Goal: Task Accomplishment & Management: Use online tool/utility

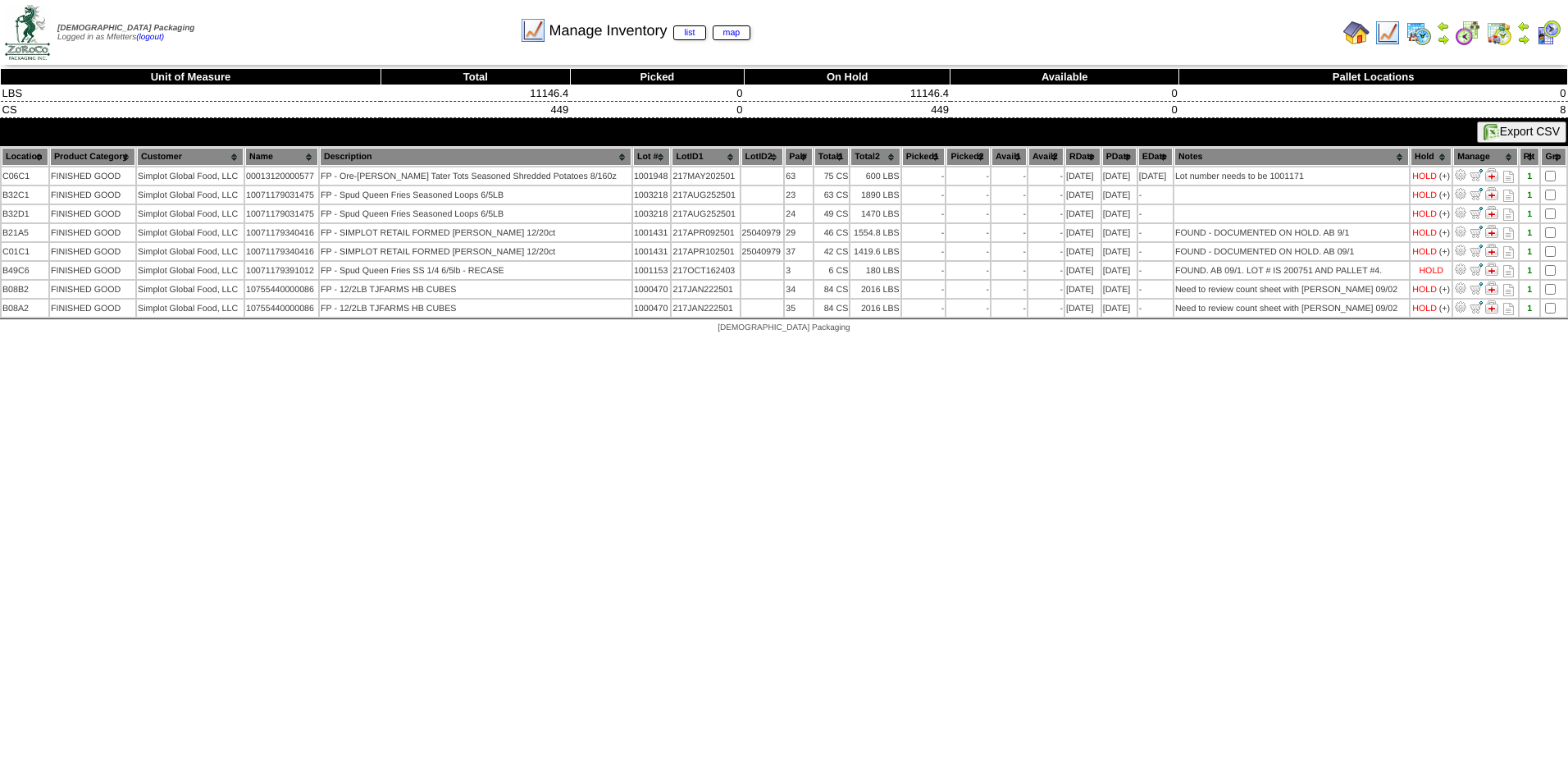
drag, startPoint x: 1570, startPoint y: 59, endPoint x: 1246, endPoint y: 411, distance: 478.4
click at [1246, 342] on html "[DEMOGRAPHIC_DATA] Packaging Logged in as Mfetters (logout) Print All" at bounding box center [784, 171] width 1568 height 342
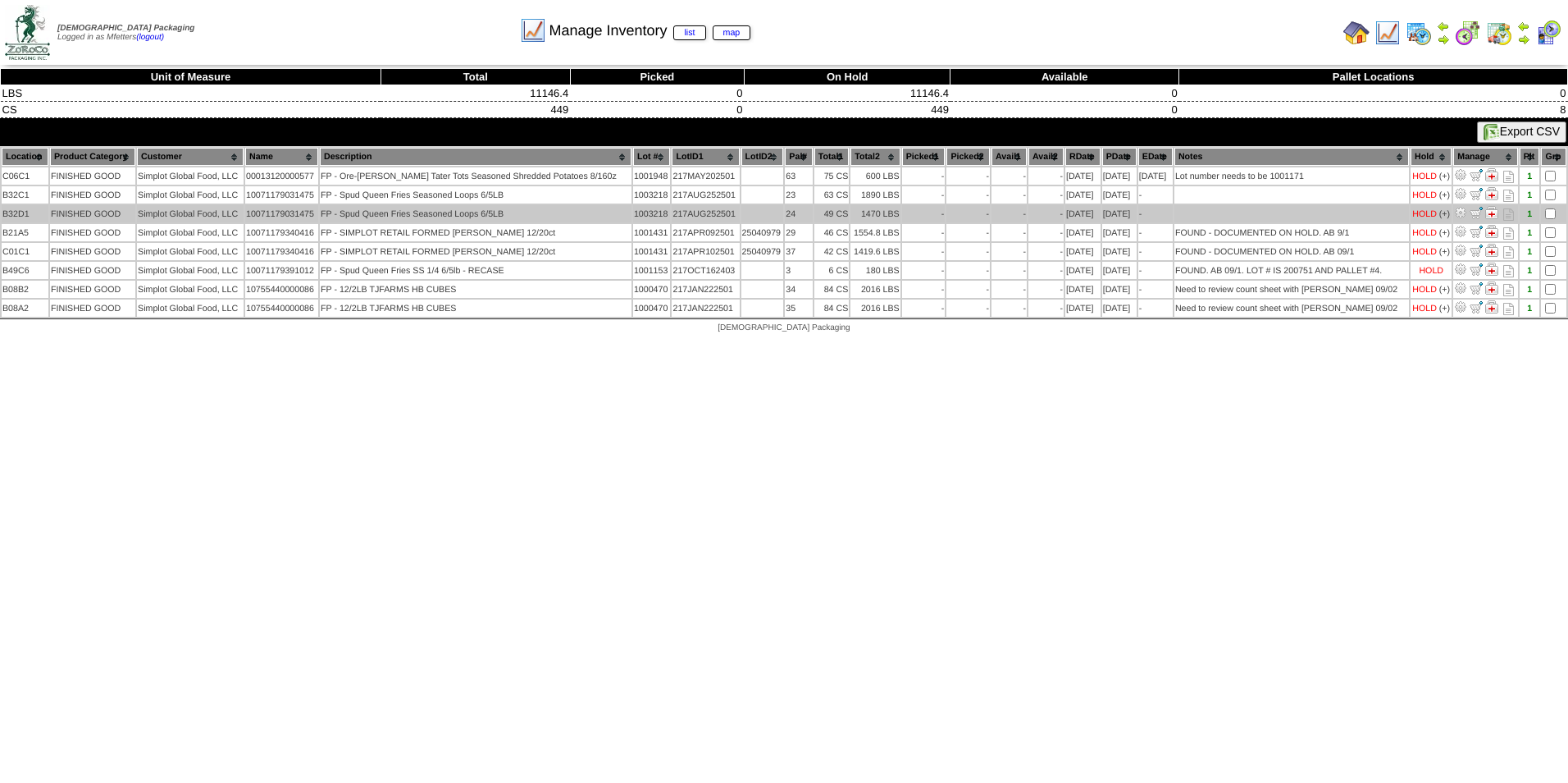
click at [1489, 213] on img at bounding box center [1491, 212] width 13 height 13
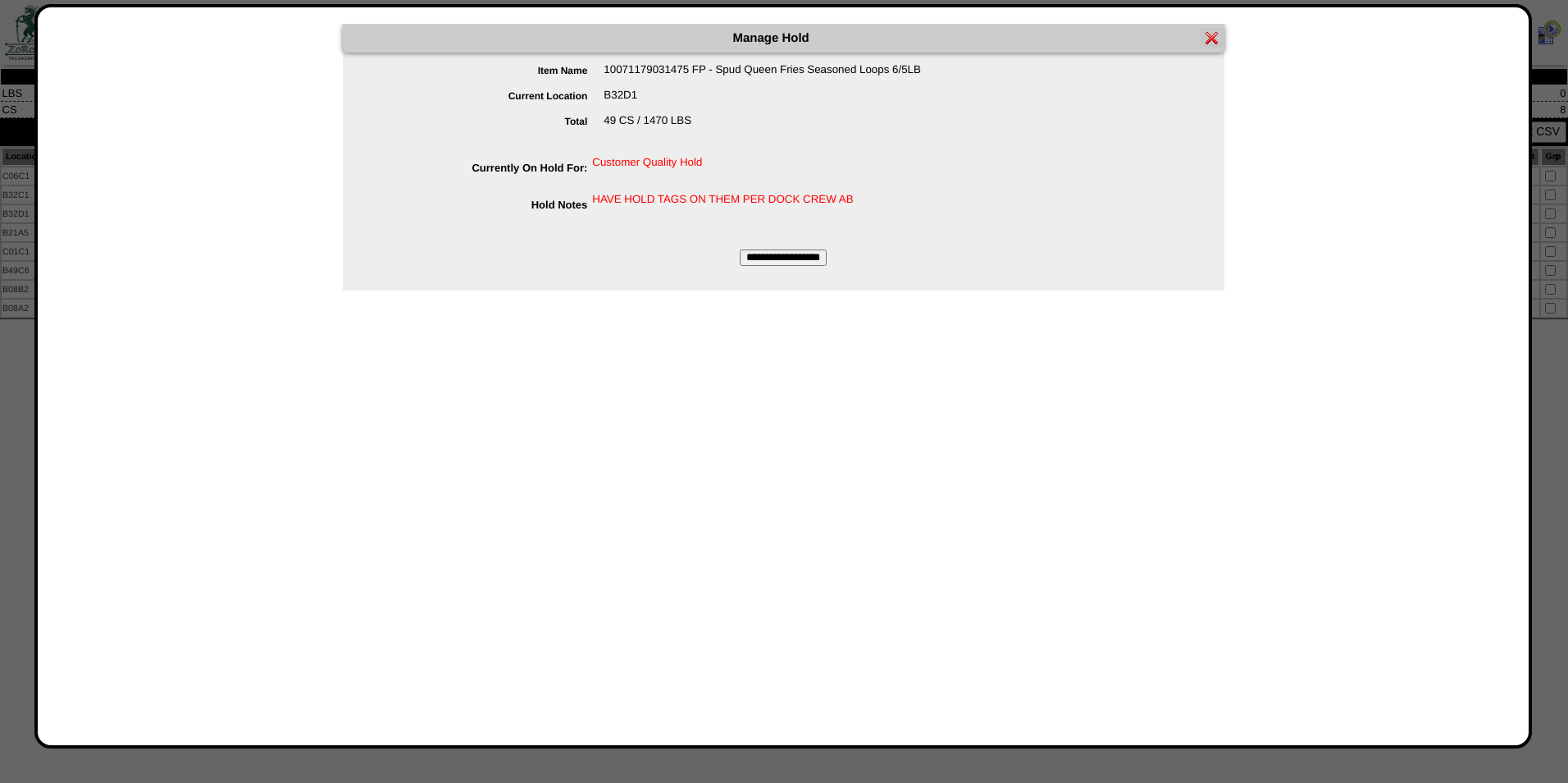
drag, startPoint x: 870, startPoint y: 200, endPoint x: 557, endPoint y: 191, distance: 313.1
click at [557, 191] on form "Item Name 10071179031475 FP - Spud Queen Fries Seasoned Loops 6/5LB Current Loc…" at bounding box center [783, 164] width 881 height 203
click at [1215, 39] on img at bounding box center [1212, 37] width 13 height 13
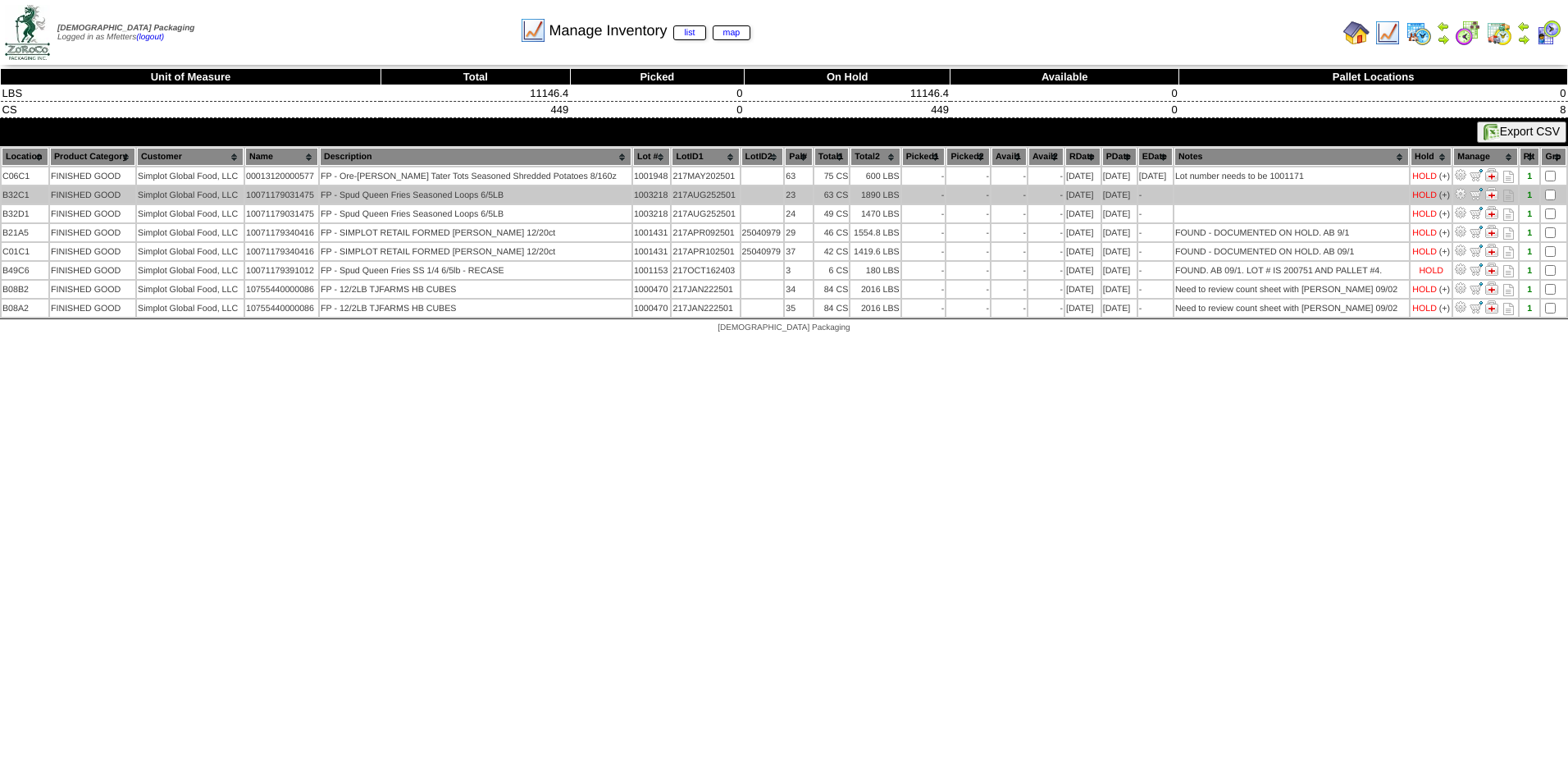
click at [1487, 193] on img at bounding box center [1491, 193] width 13 height 13
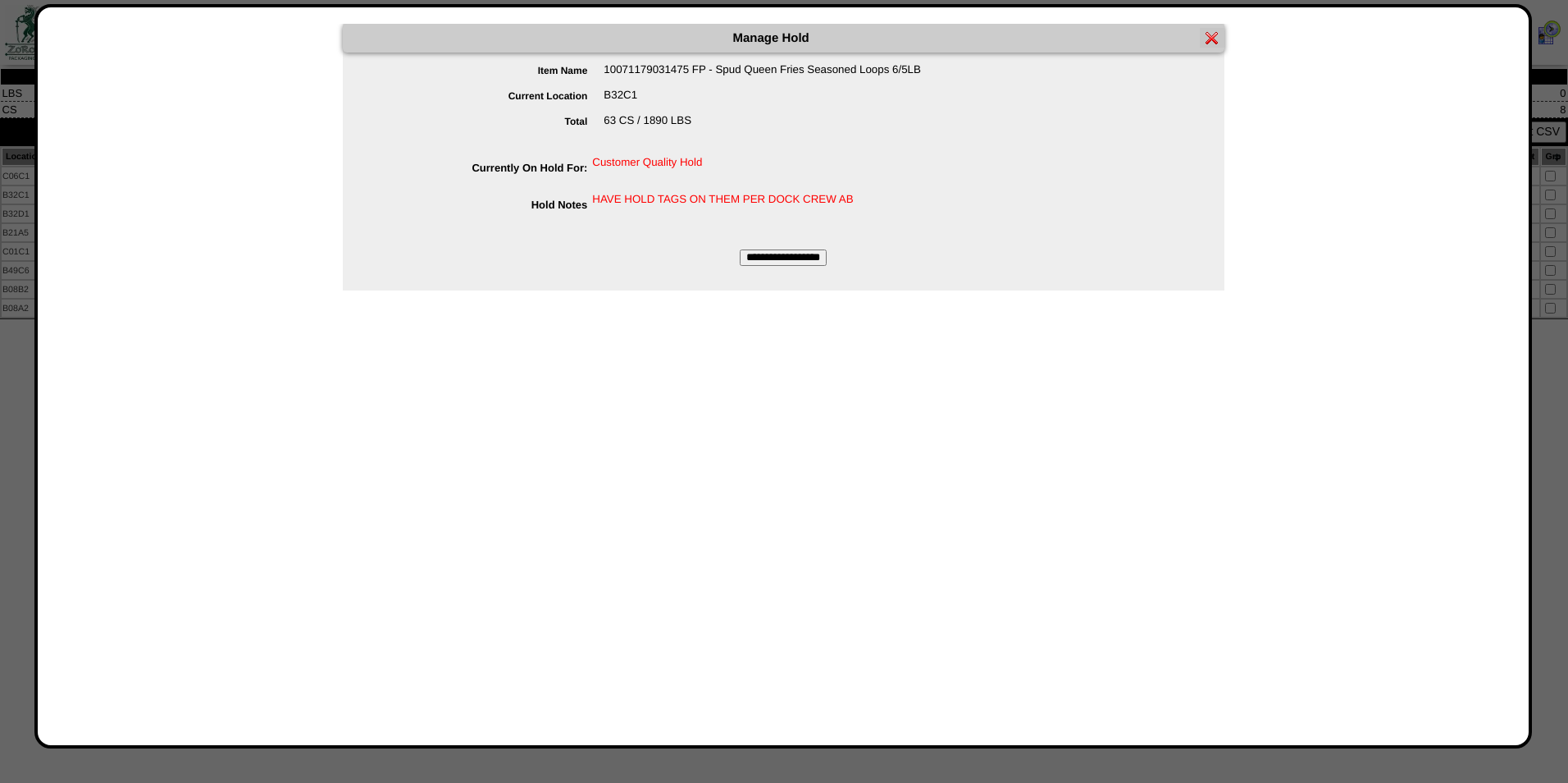
click at [813, 258] on input "**********" at bounding box center [783, 258] width 87 height 16
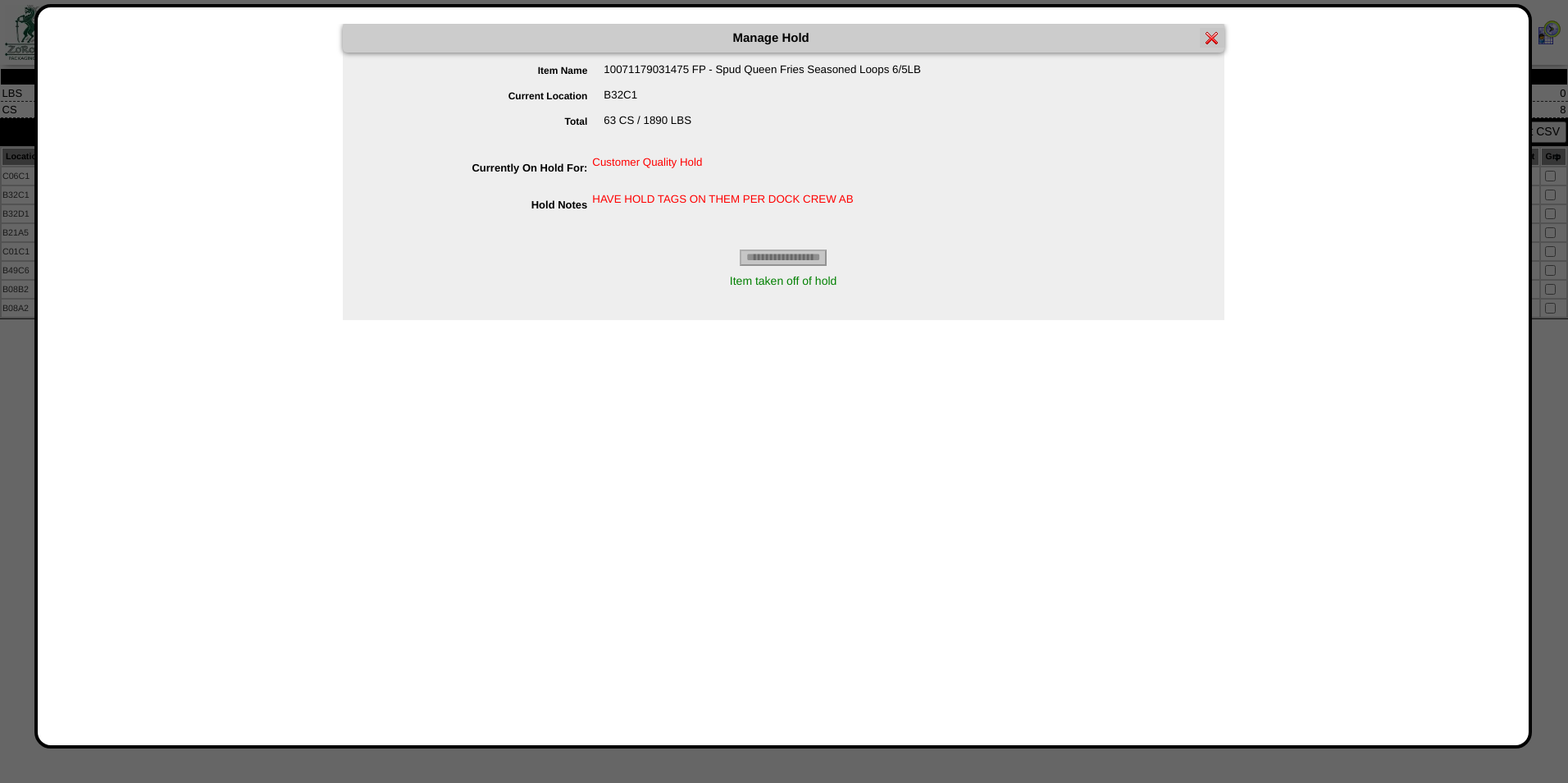
click at [1216, 39] on img at bounding box center [1212, 37] width 13 height 13
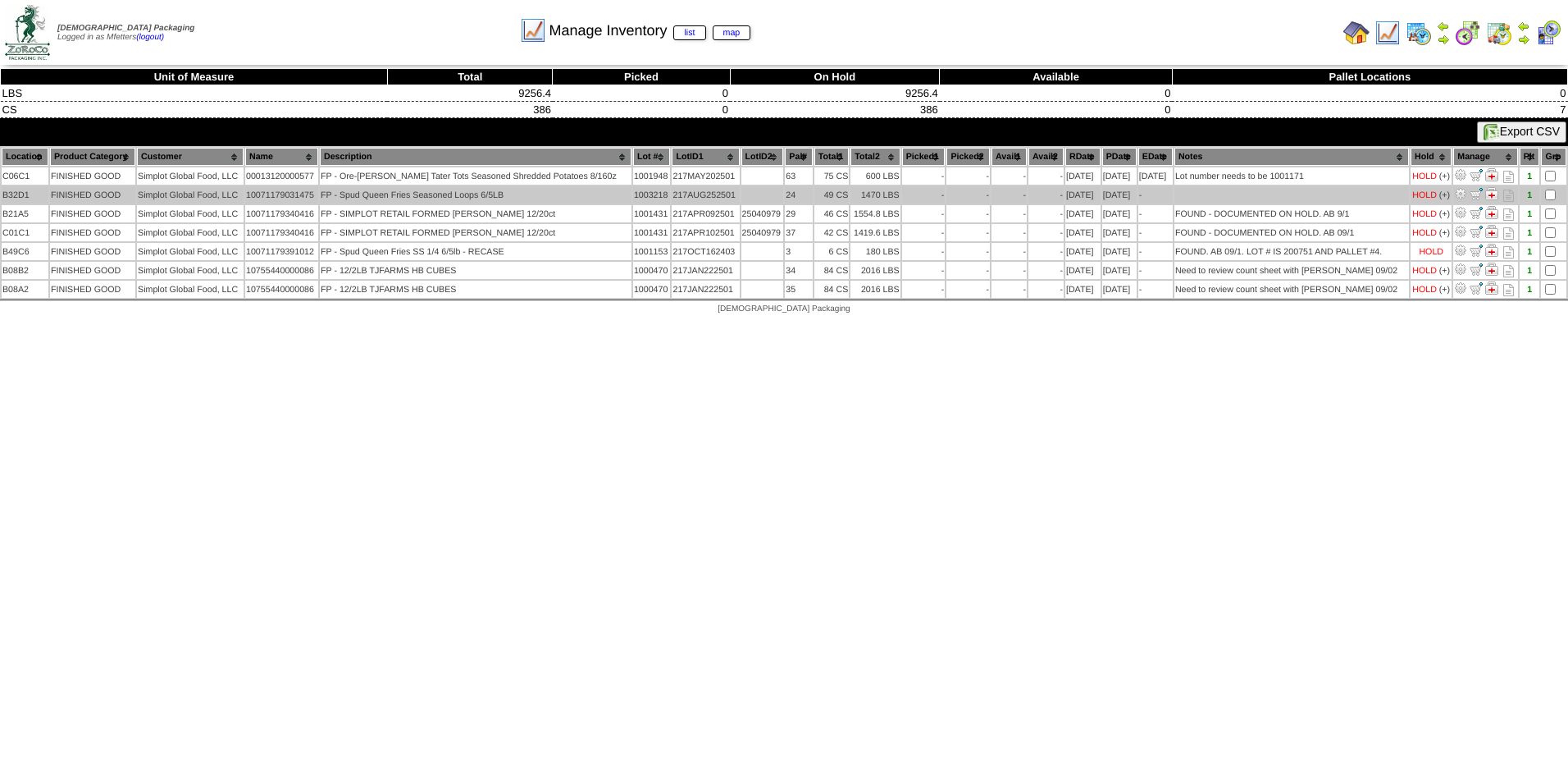
click at [1487, 195] on img at bounding box center [1491, 193] width 13 height 13
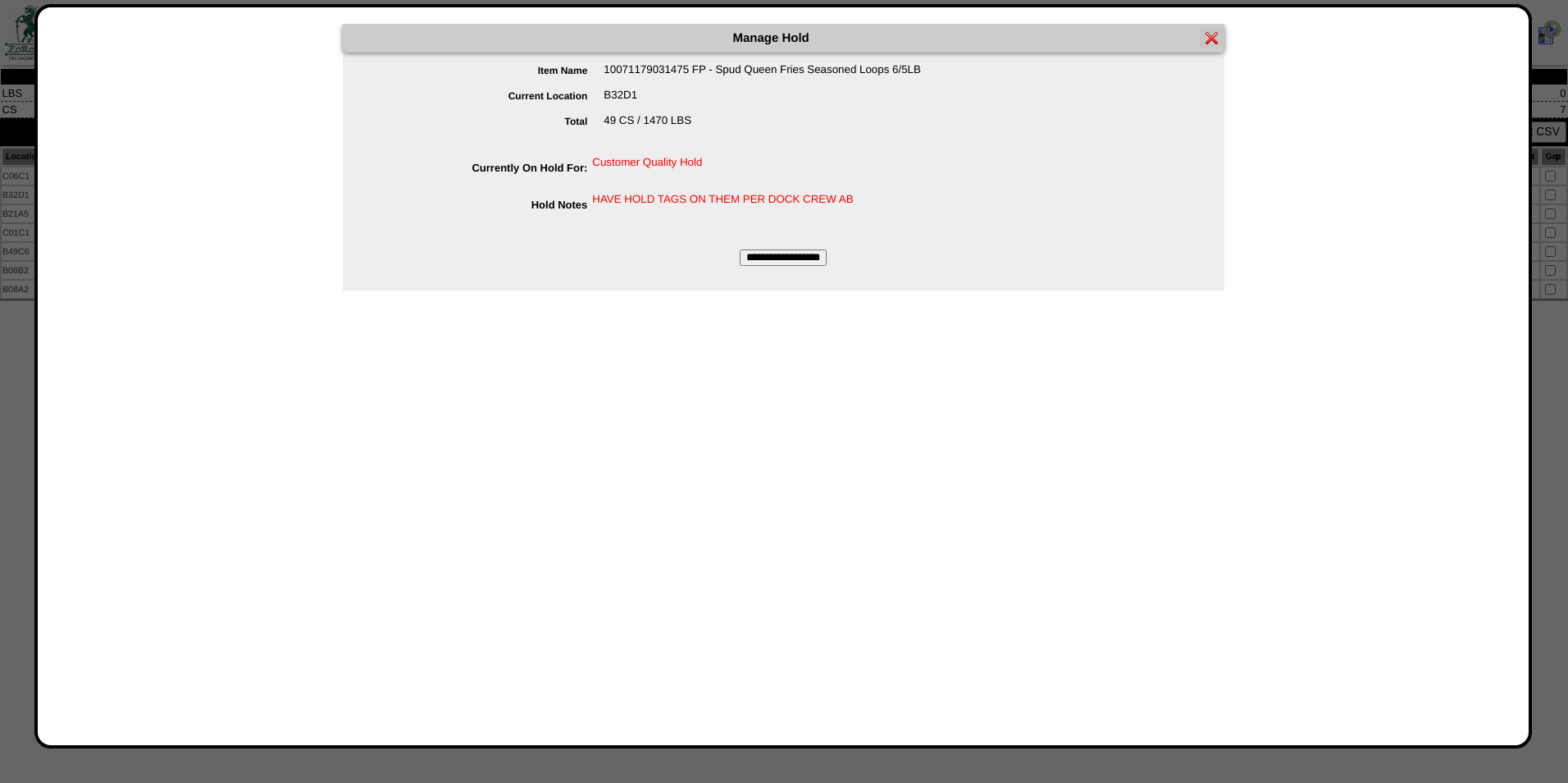
click at [788, 265] on input "**********" at bounding box center [783, 258] width 87 height 16
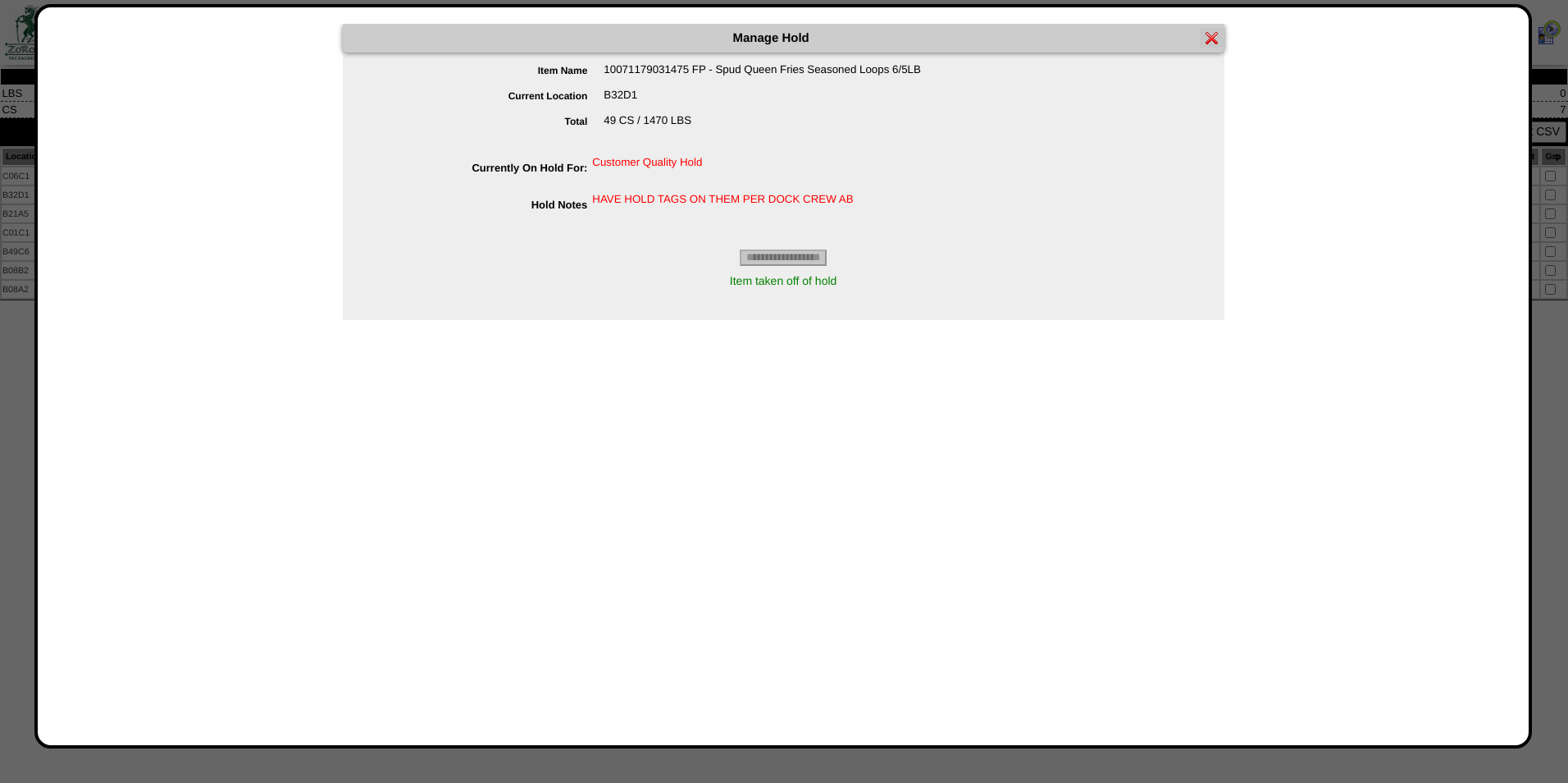
click at [1208, 36] on img at bounding box center [1212, 37] width 13 height 13
